Goal: Complete application form

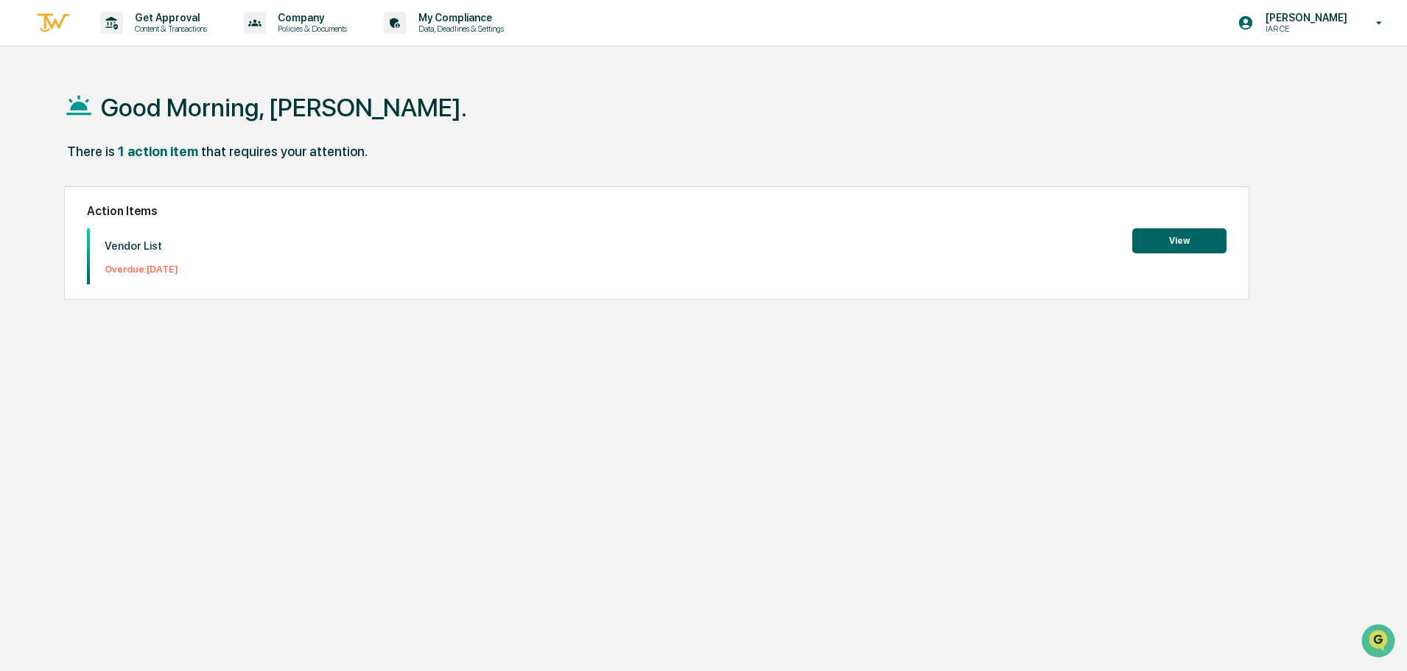
click at [1161, 249] on button "View" at bounding box center [1179, 240] width 94 height 25
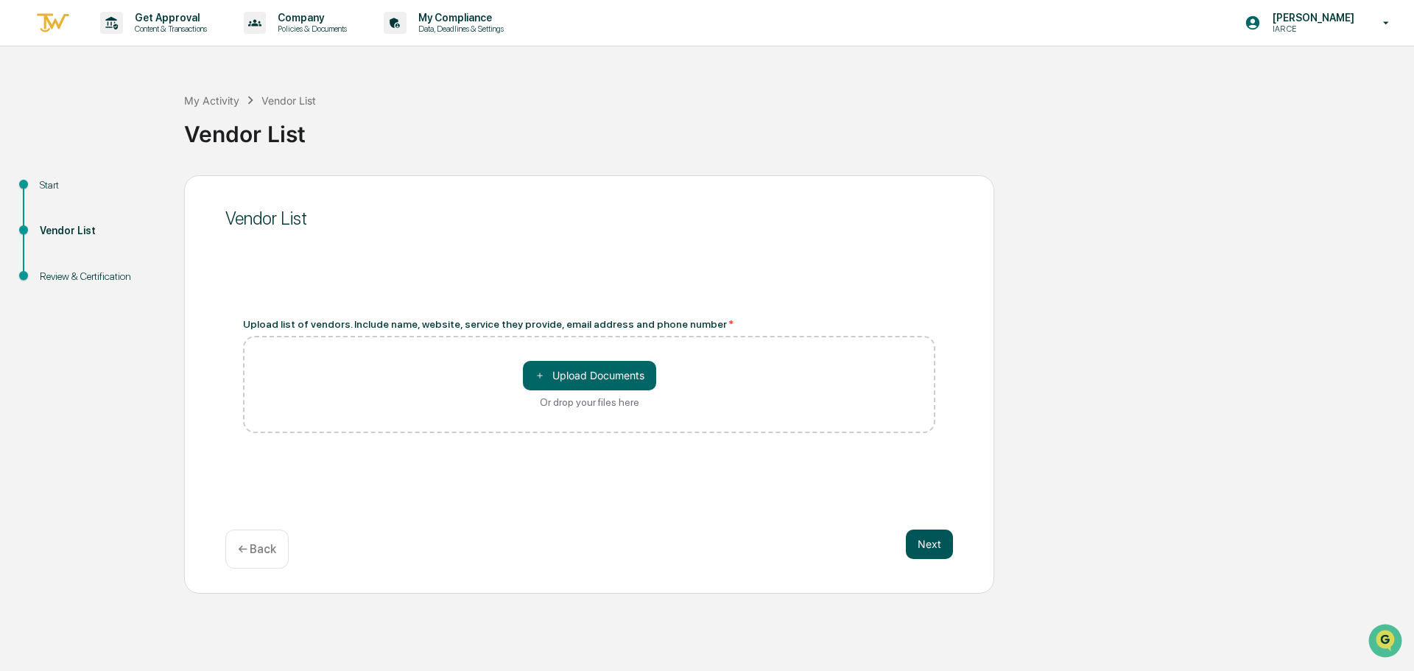
click at [930, 544] on button "Next" at bounding box center [929, 544] width 47 height 29
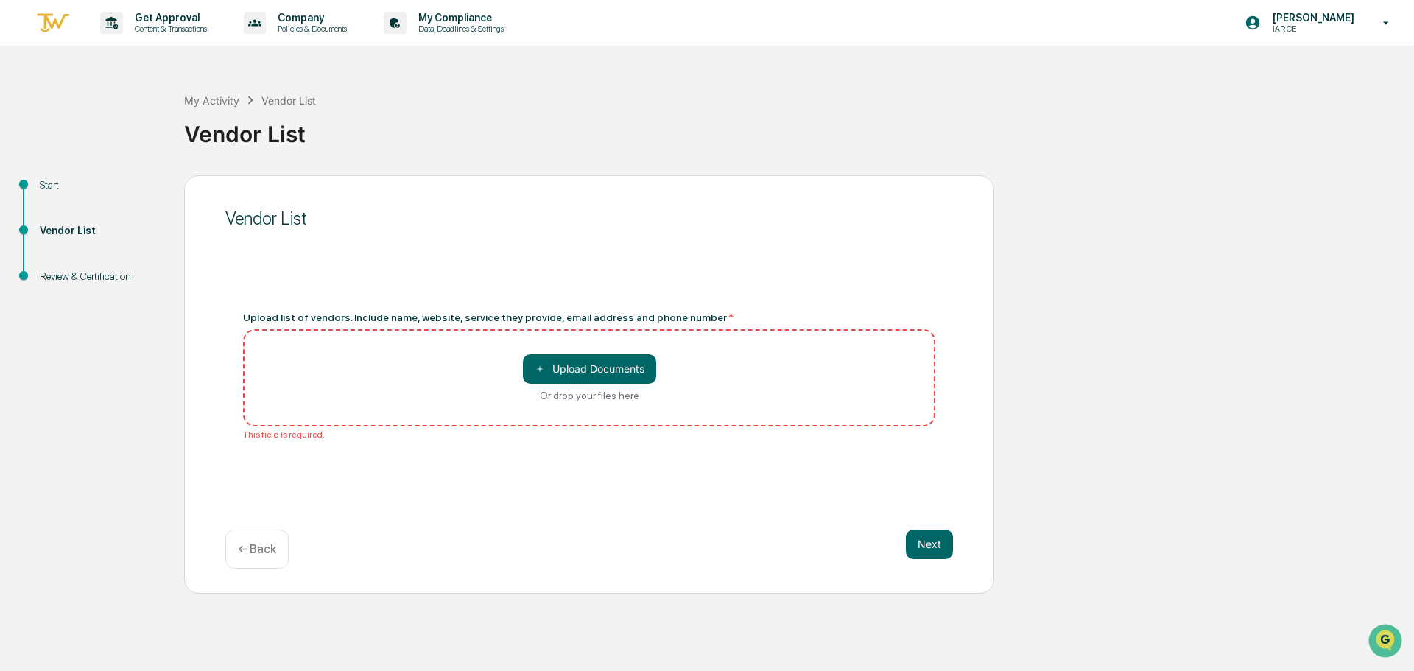
click at [57, 175] on ul "Start Vendor List Review & Certification" at bounding box center [95, 248] width 177 height 146
click at [50, 182] on div "Start" at bounding box center [100, 185] width 121 height 15
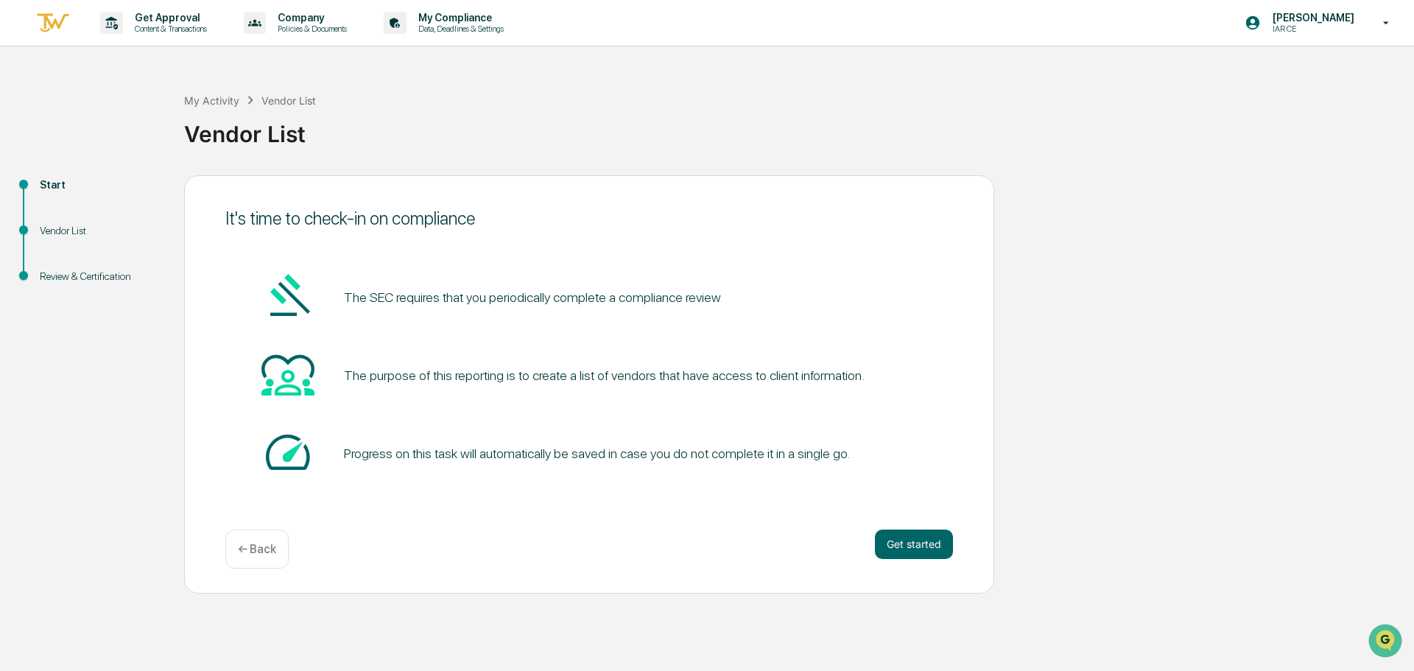
click at [459, 378] on div "The purpose of this reporting is to create a list of vendors that have access t…" at bounding box center [604, 375] width 521 height 15
click at [76, 228] on div "Vendor List" at bounding box center [100, 230] width 121 height 15
click at [44, 225] on div "Vendor List" at bounding box center [100, 230] width 121 height 15
click at [57, 228] on div "Vendor List" at bounding box center [100, 230] width 121 height 15
click at [902, 546] on button "Get started" at bounding box center [914, 544] width 78 height 29
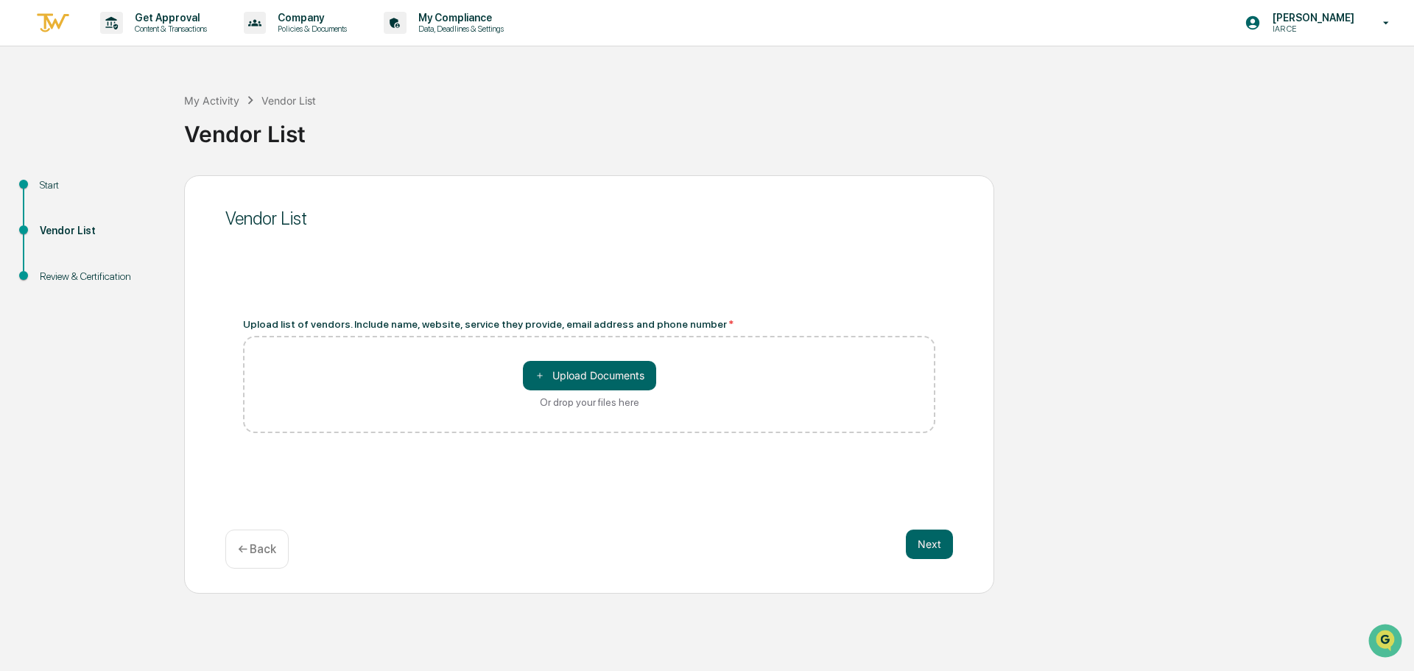
click at [57, 180] on div "Start" at bounding box center [100, 185] width 121 height 15
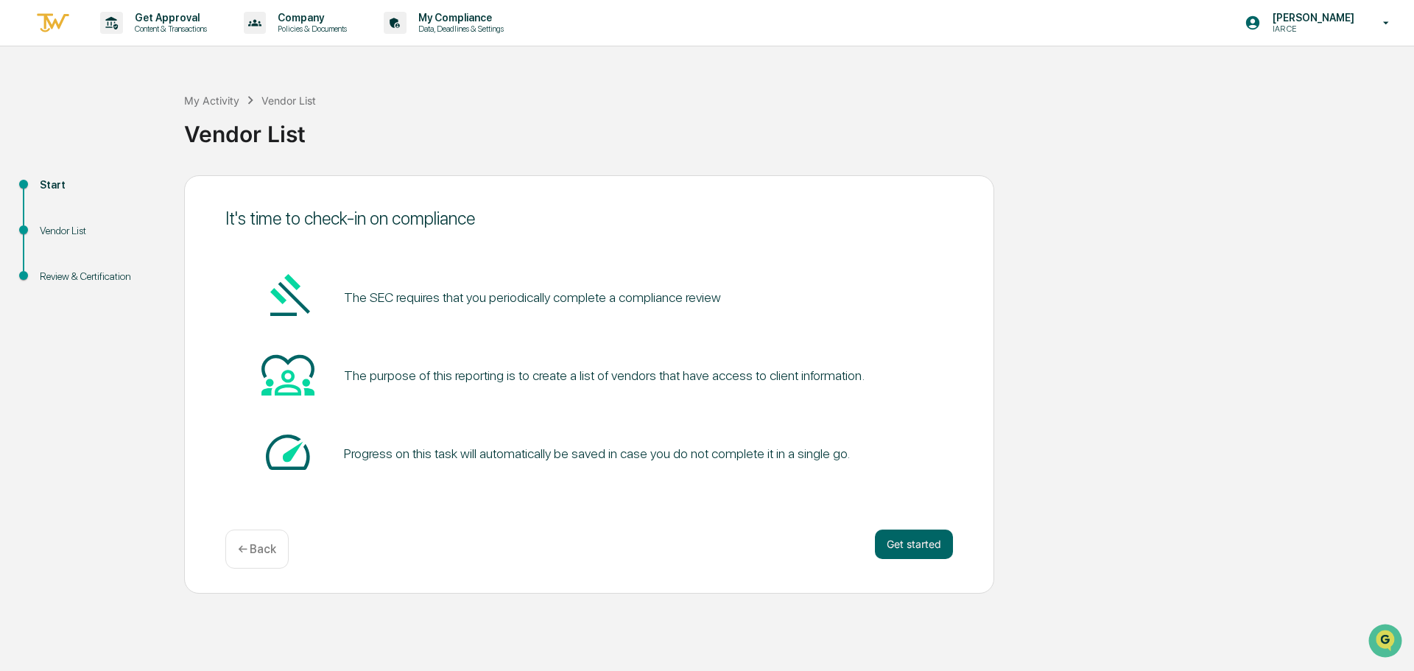
click at [53, 226] on div "Vendor List" at bounding box center [100, 230] width 121 height 15
click at [64, 226] on div "Vendor List" at bounding box center [100, 230] width 121 height 15
click at [60, 231] on div "Vendor List" at bounding box center [100, 230] width 121 height 15
click at [913, 536] on button "Get started" at bounding box center [914, 544] width 78 height 29
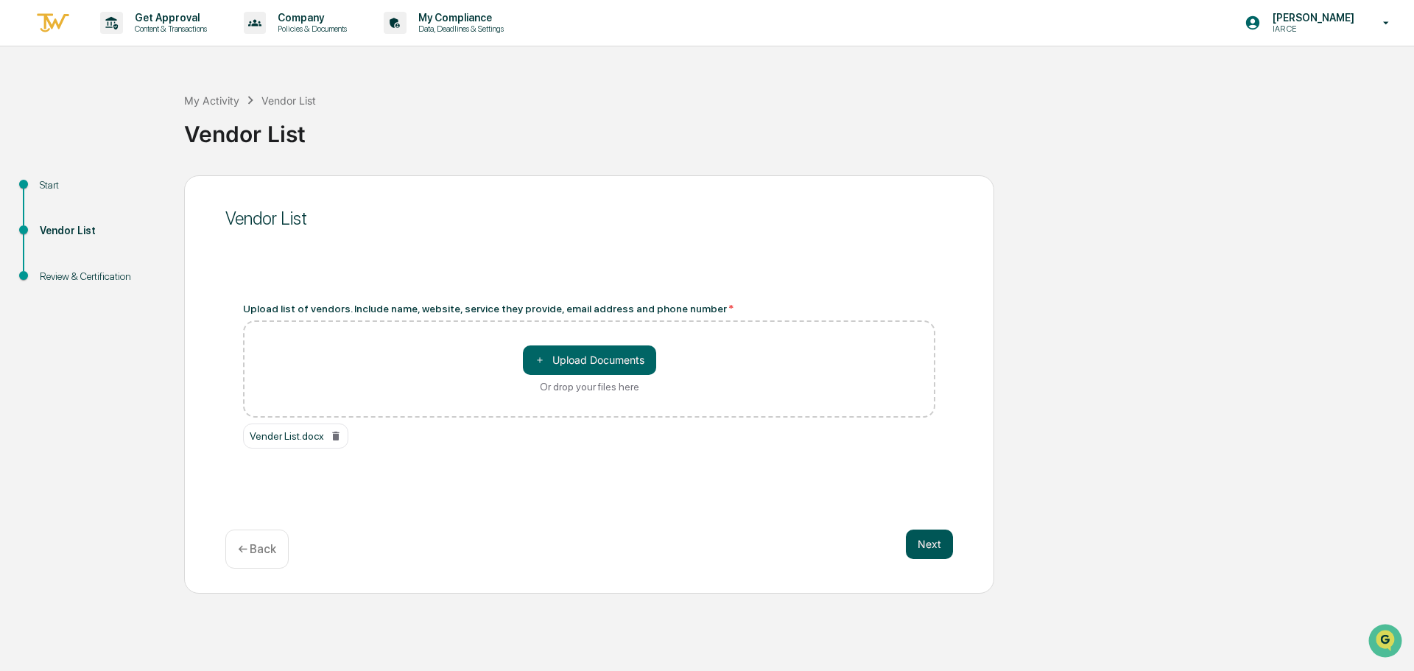
click at [935, 544] on button "Next" at bounding box center [929, 544] width 47 height 29
click at [930, 544] on button "Next" at bounding box center [929, 544] width 47 height 29
click at [91, 275] on div "Review & Certification" at bounding box center [100, 276] width 121 height 15
drag, startPoint x: 439, startPoint y: 387, endPoint x: 385, endPoint y: 413, distance: 60.0
click at [438, 389] on div "＋ Upload Documents Or drop your files here" at bounding box center [589, 368] width 692 height 97
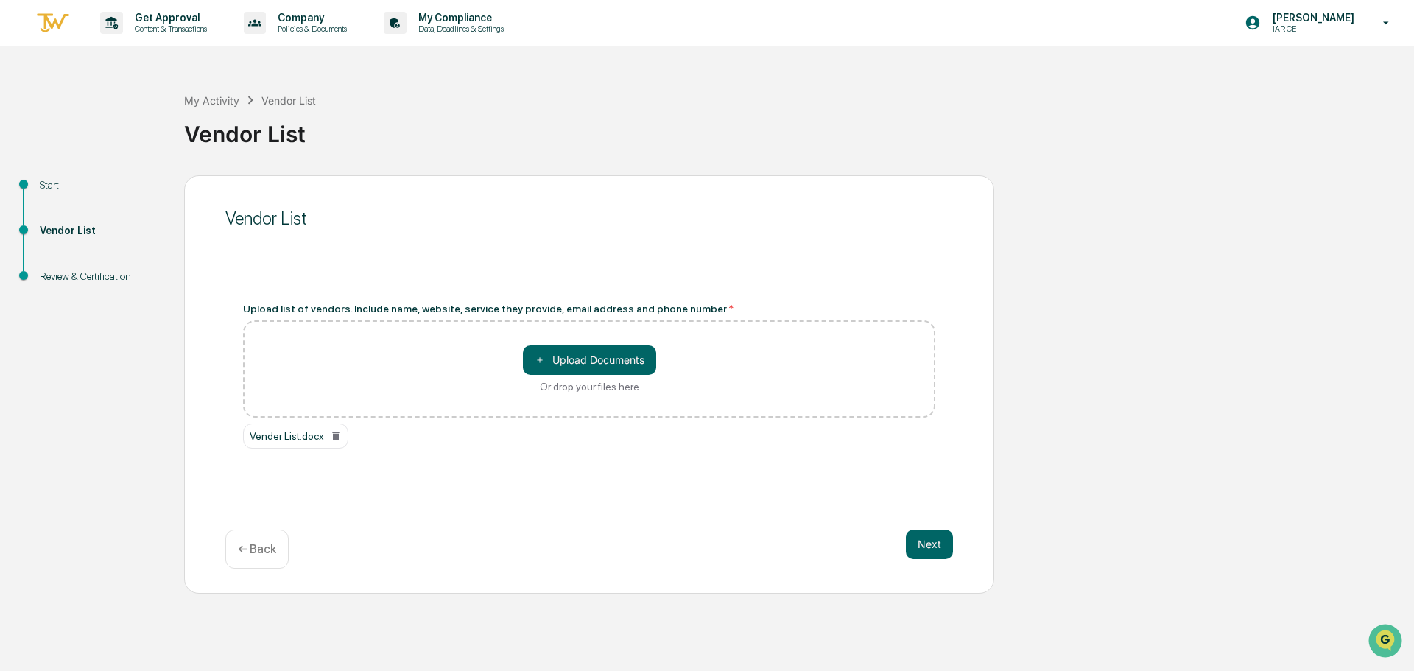
click at [276, 436] on div "Vender List.docx" at bounding box center [295, 436] width 105 height 25
click at [593, 362] on button "＋ Upload Documents" at bounding box center [589, 359] width 133 height 29
click at [528, 564] on div "Next ← Back" at bounding box center [589, 549] width 728 height 39
click at [333, 433] on icon at bounding box center [336, 436] width 12 height 12
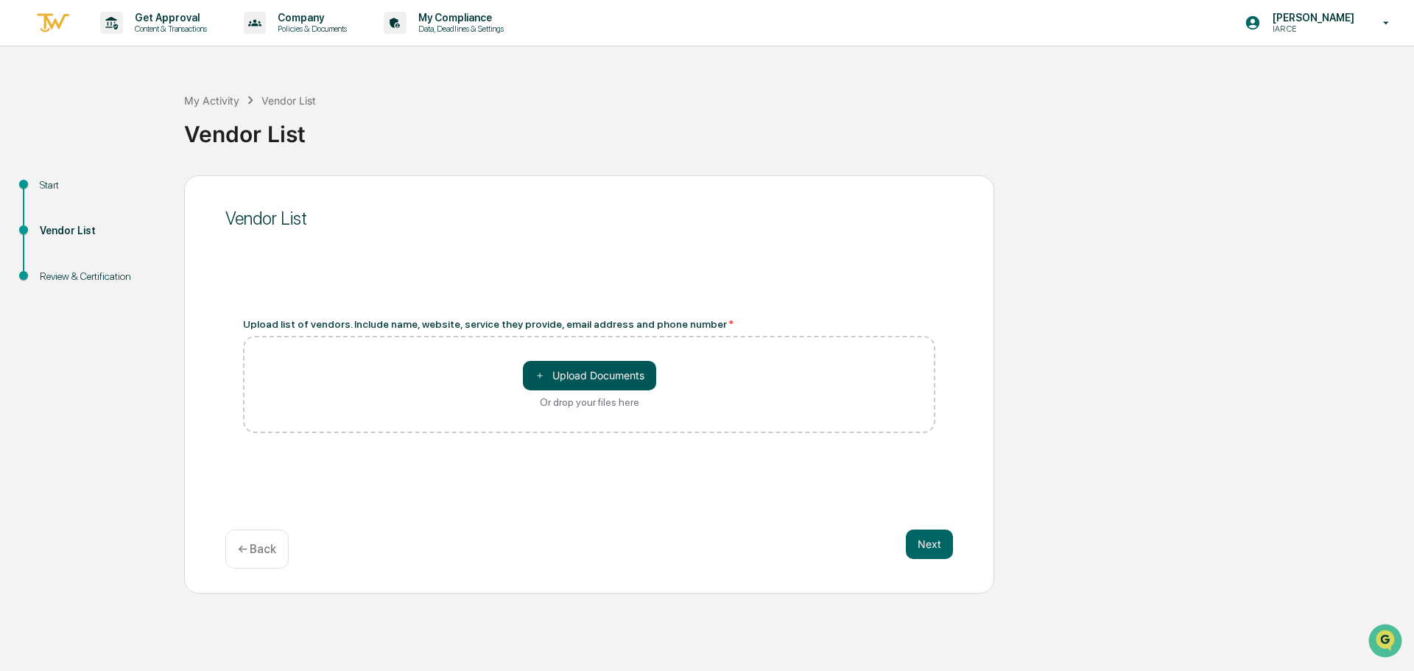
click at [593, 378] on button "＋ Upload Documents" at bounding box center [589, 375] width 133 height 29
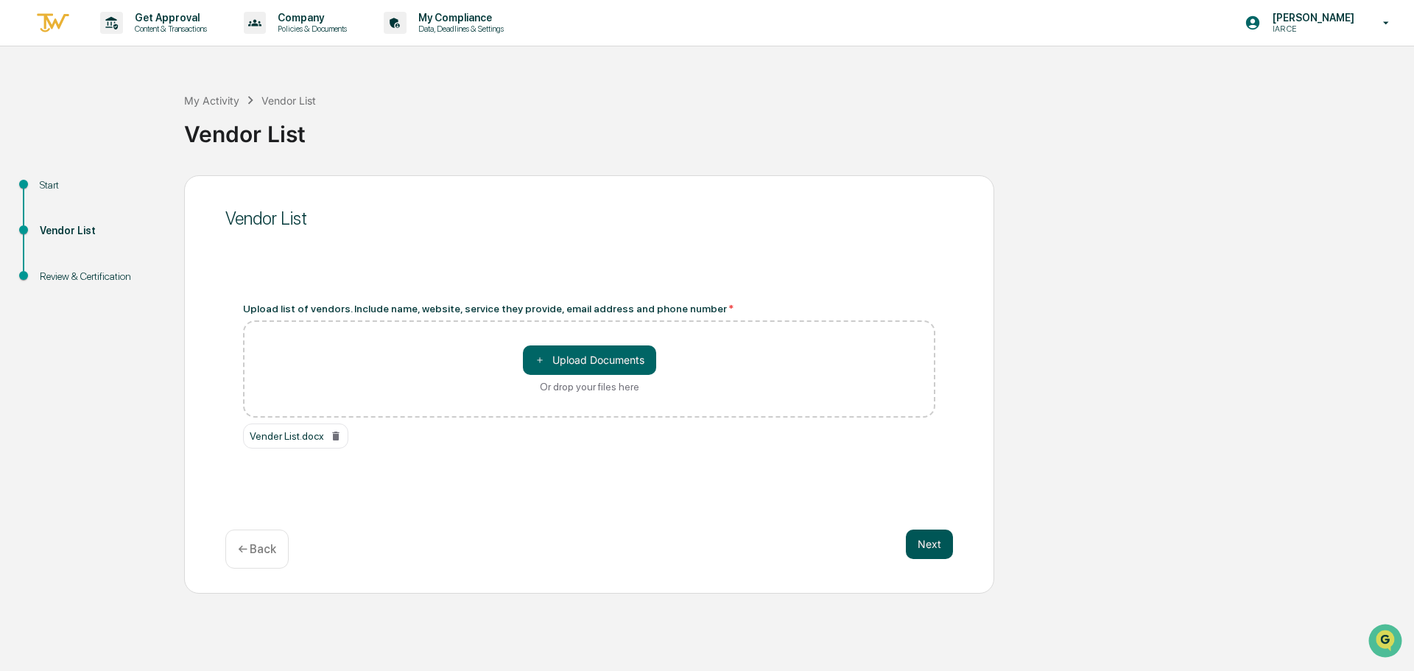
click at [941, 545] on button "Next" at bounding box center [929, 544] width 47 height 29
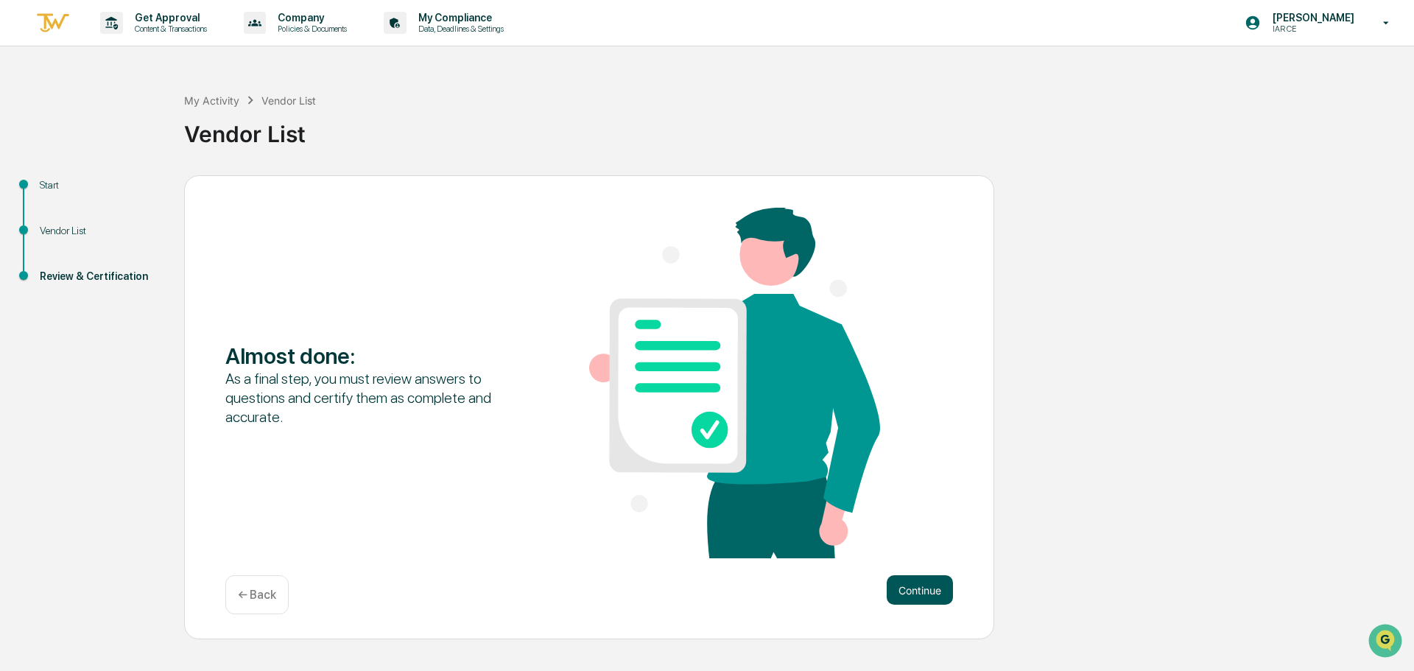
click at [924, 584] on button "Continue" at bounding box center [920, 589] width 66 height 29
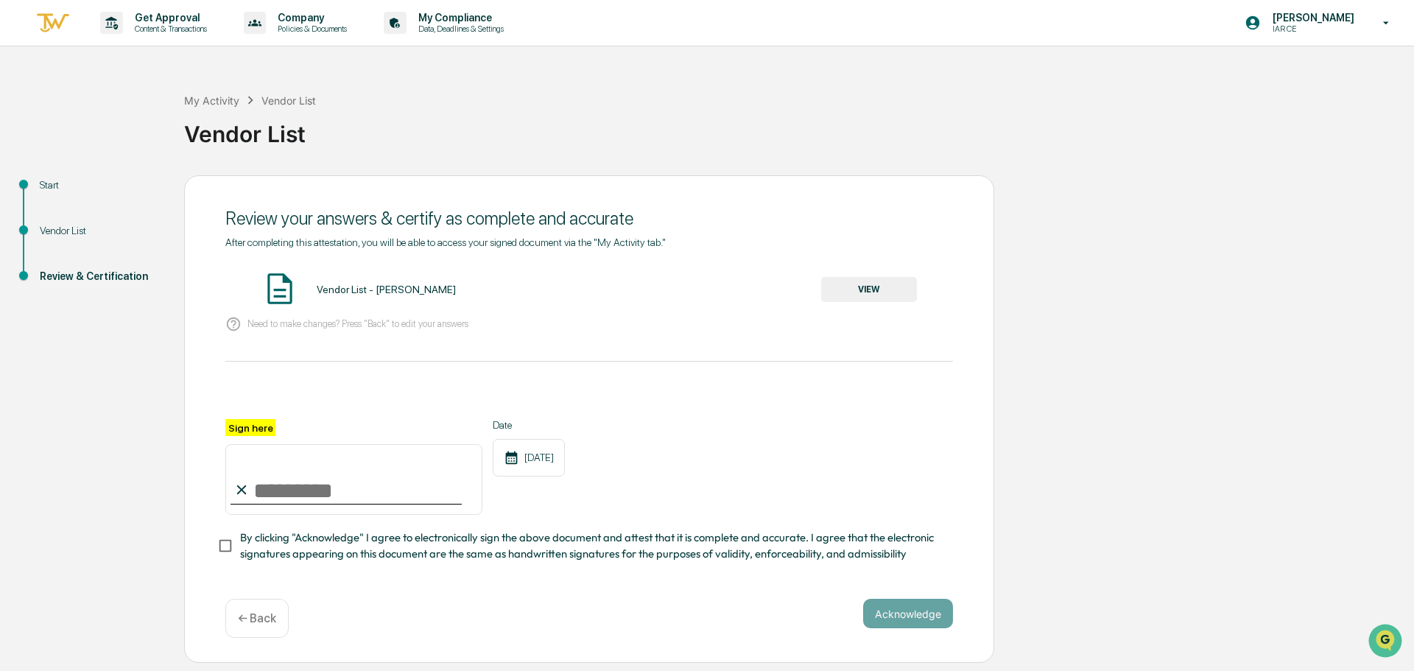
click at [291, 494] on input "Sign here" at bounding box center [353, 479] width 257 height 71
type input "**********"
click at [905, 610] on button "Acknowledge" at bounding box center [908, 613] width 90 height 29
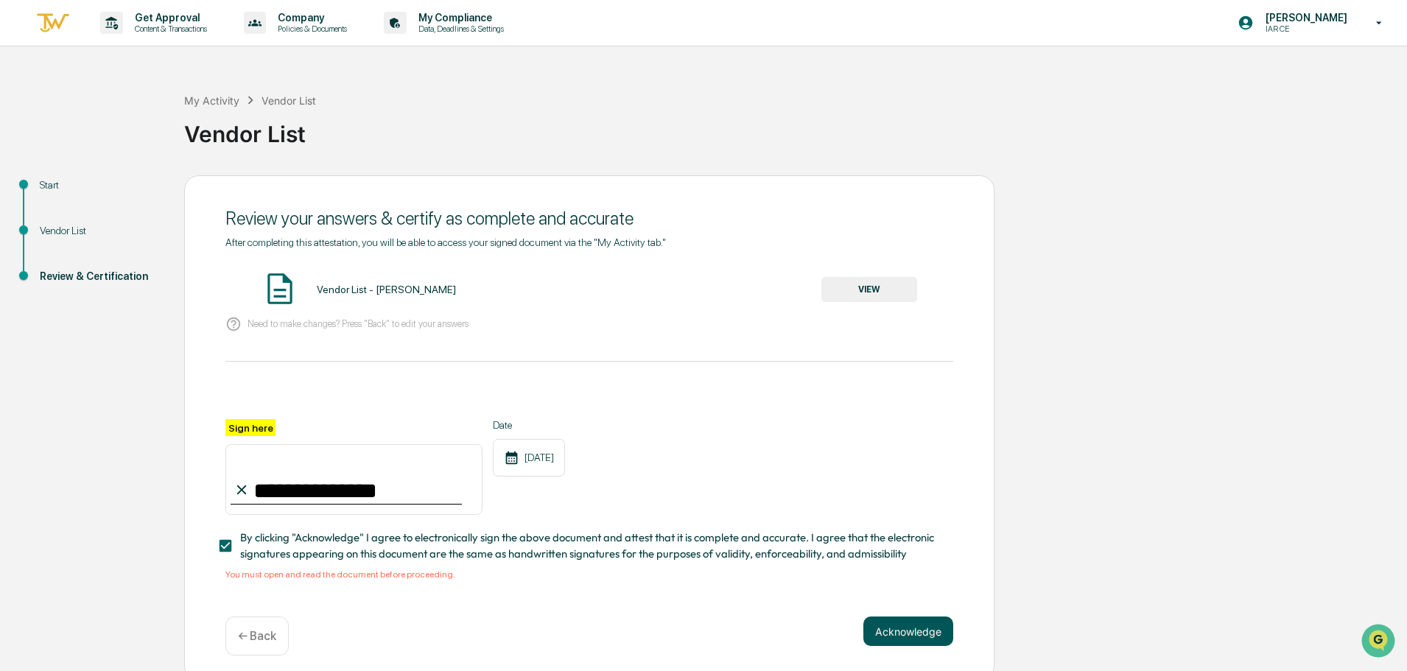
click at [899, 637] on button "Acknowledge" at bounding box center [908, 631] width 90 height 29
click at [927, 634] on button "Acknowledge" at bounding box center [908, 631] width 90 height 29
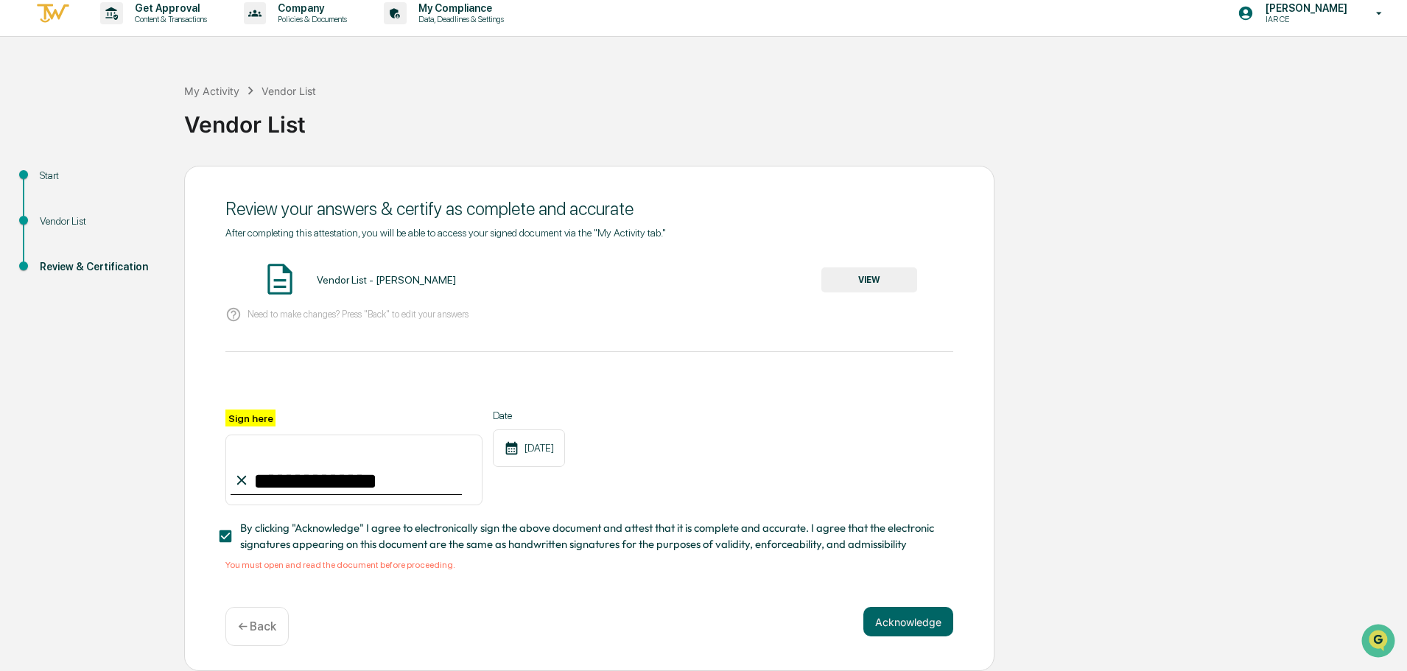
scroll to position [14, 0]
click at [872, 281] on button "VIEW" at bounding box center [869, 279] width 96 height 25
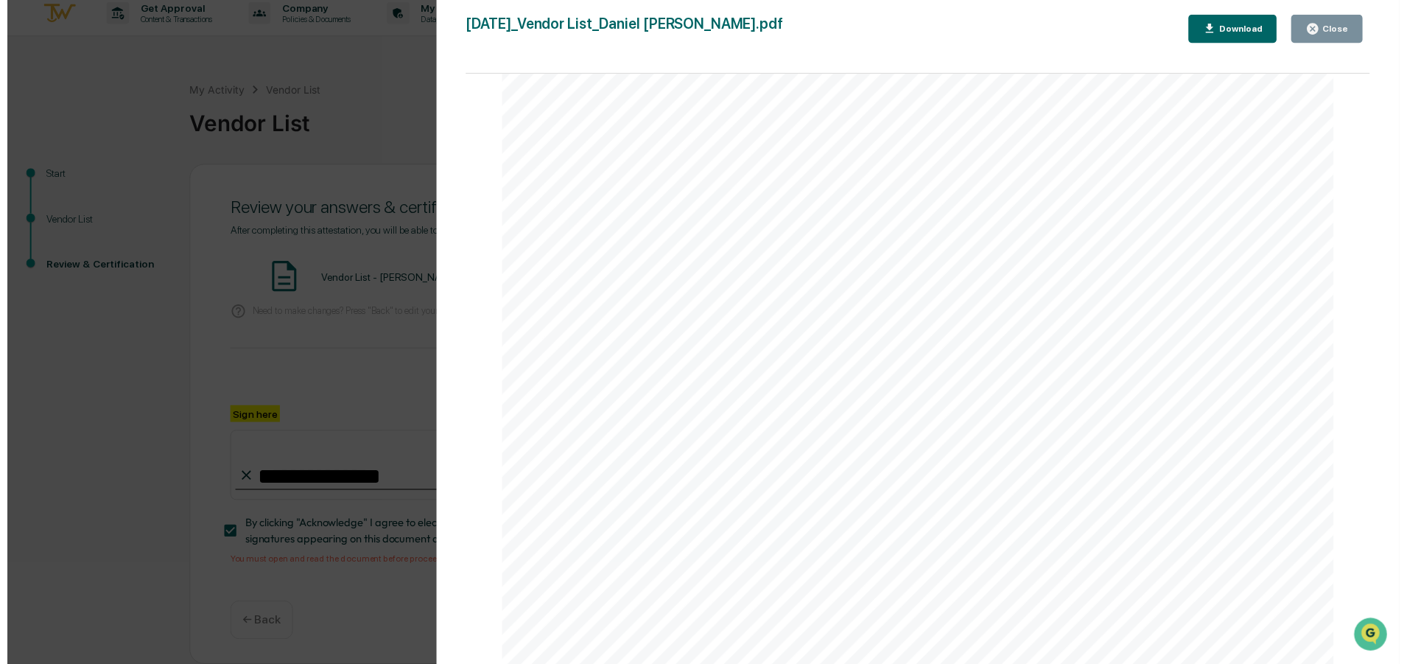
scroll to position [2927, 0]
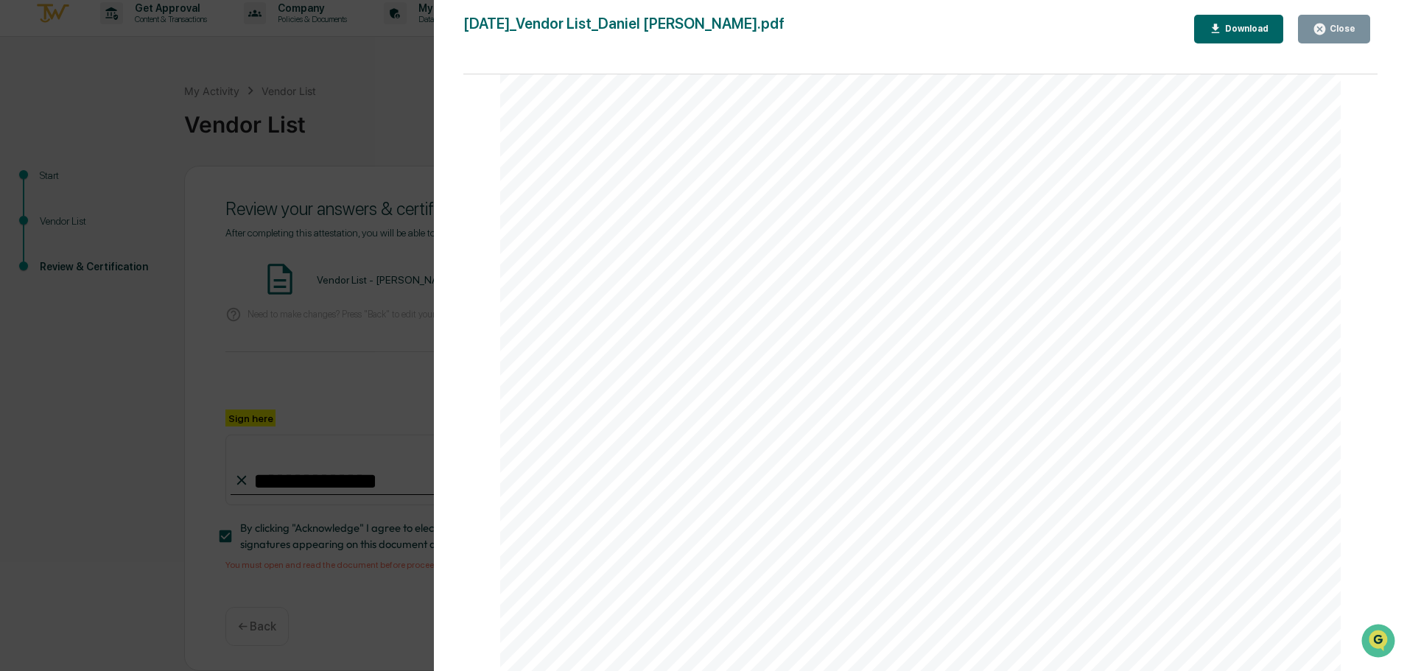
click at [1340, 29] on div "Close" at bounding box center [1341, 29] width 29 height 10
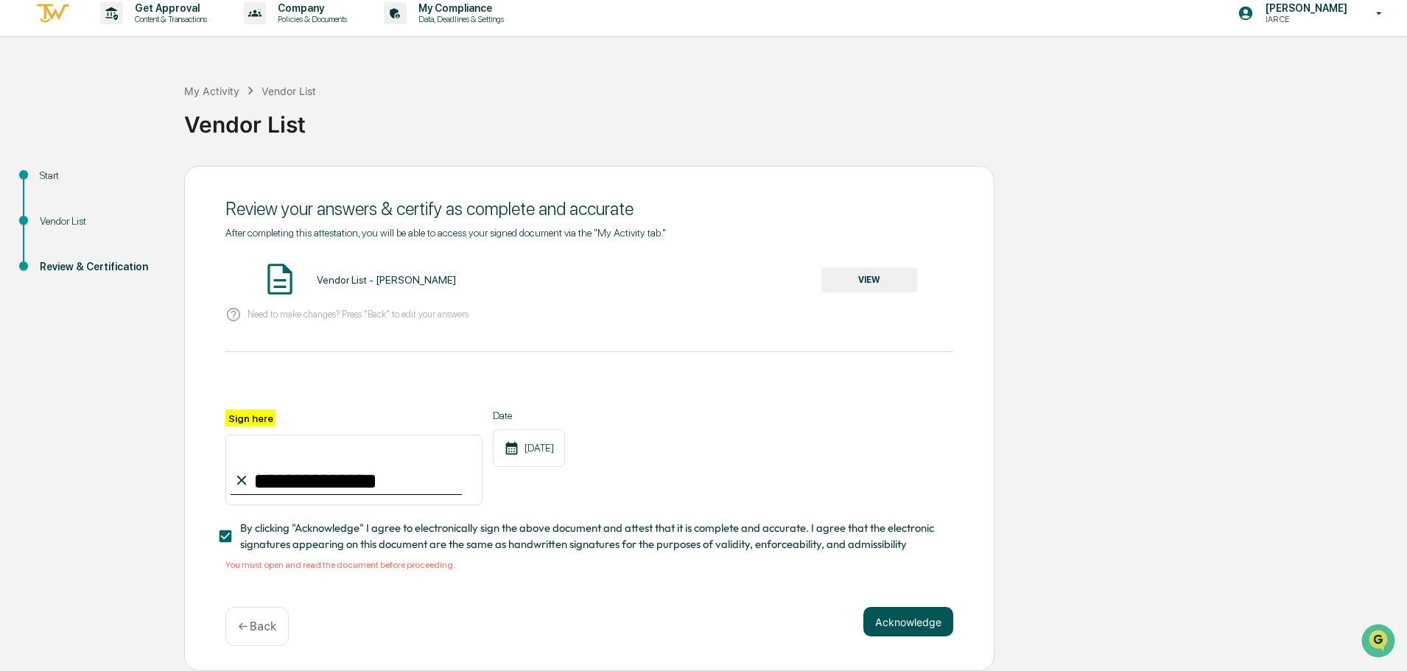
click at [913, 614] on button "Acknowledge" at bounding box center [908, 621] width 90 height 29
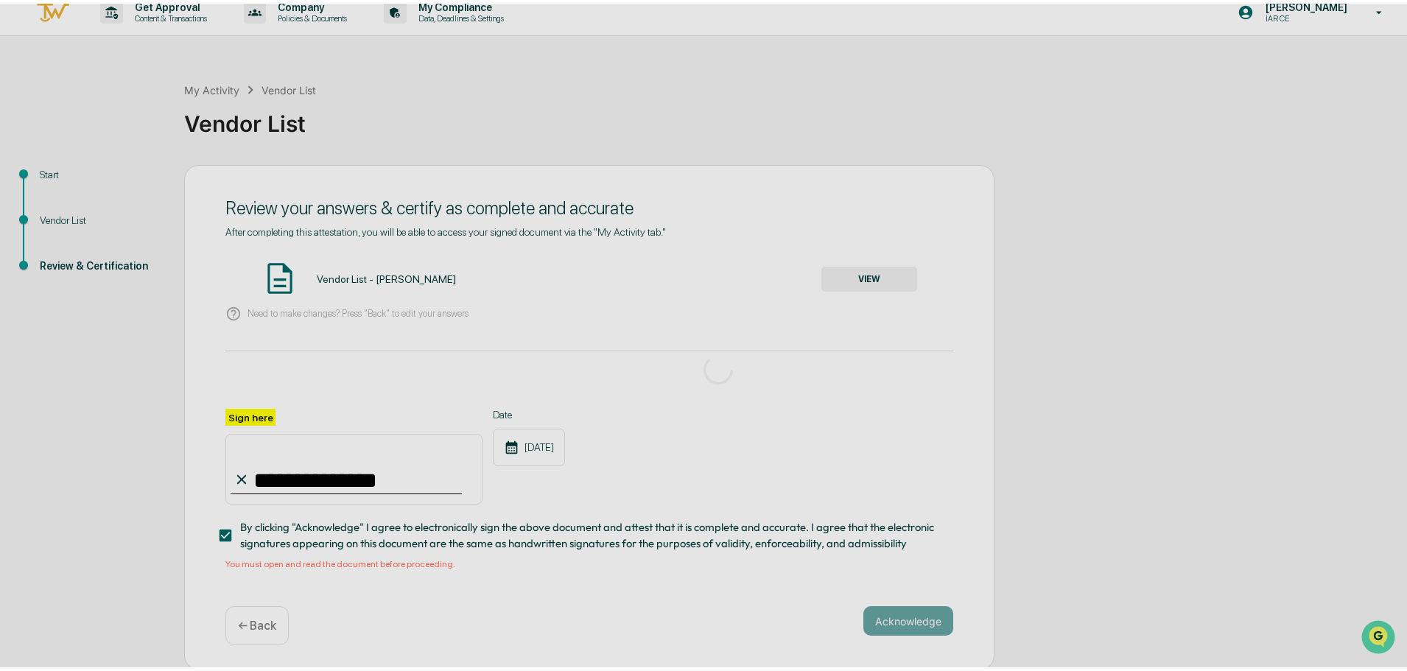
scroll to position [0, 0]
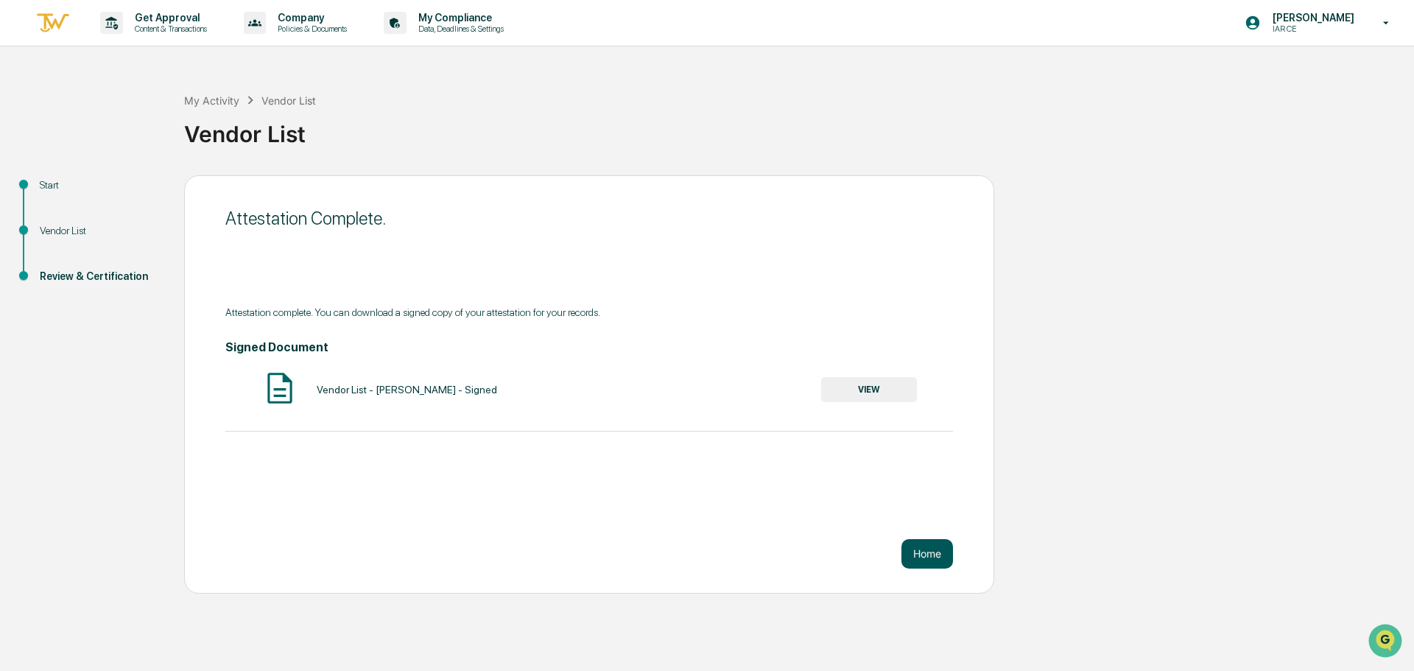
click at [925, 552] on button "Home" at bounding box center [928, 553] width 52 height 29
